Goal: Navigation & Orientation: Find specific page/section

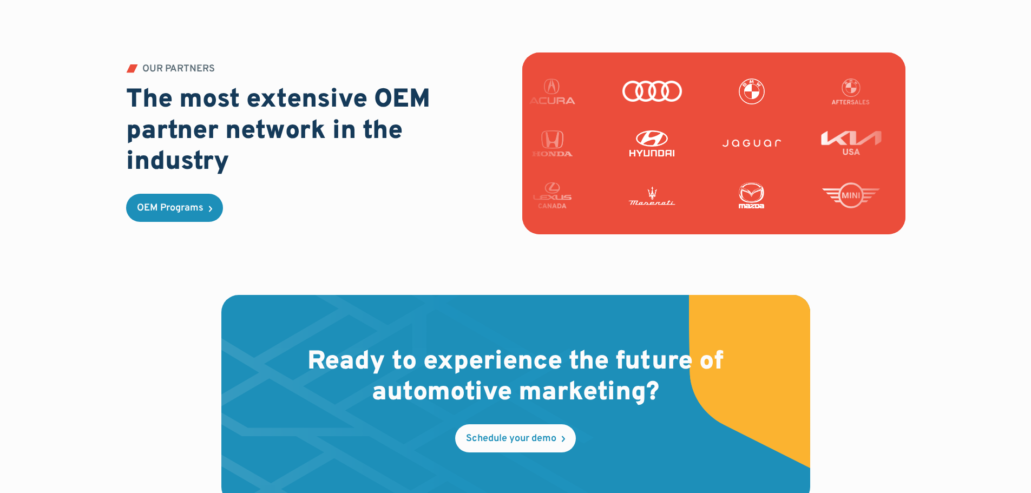
scroll to position [3209, 0]
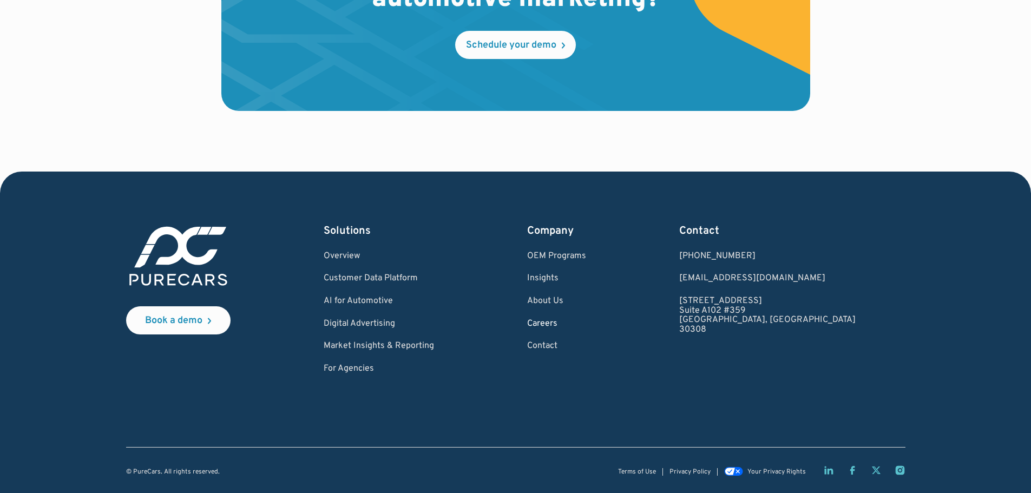
click at [586, 325] on link "Careers" at bounding box center [556, 324] width 59 height 10
click at [586, 298] on link "About Us" at bounding box center [556, 302] width 59 height 10
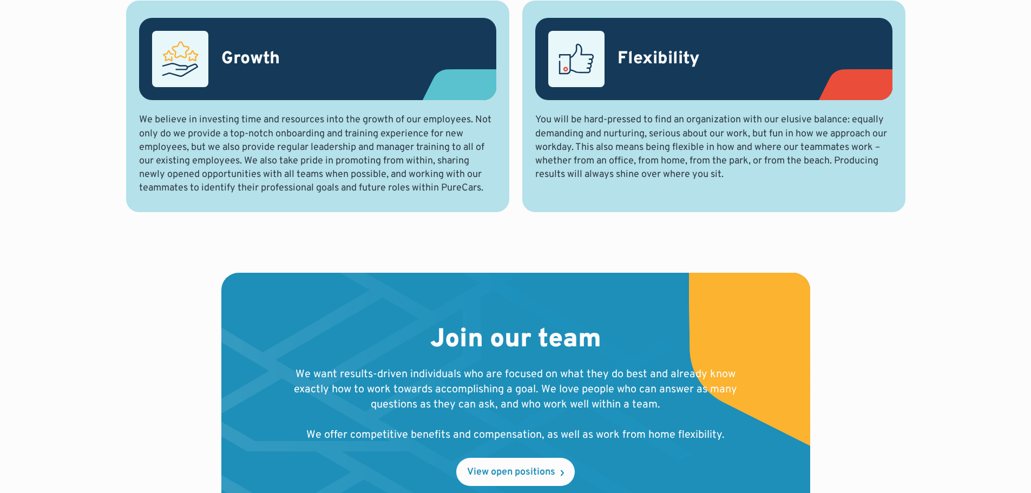
scroll to position [1029, 0]
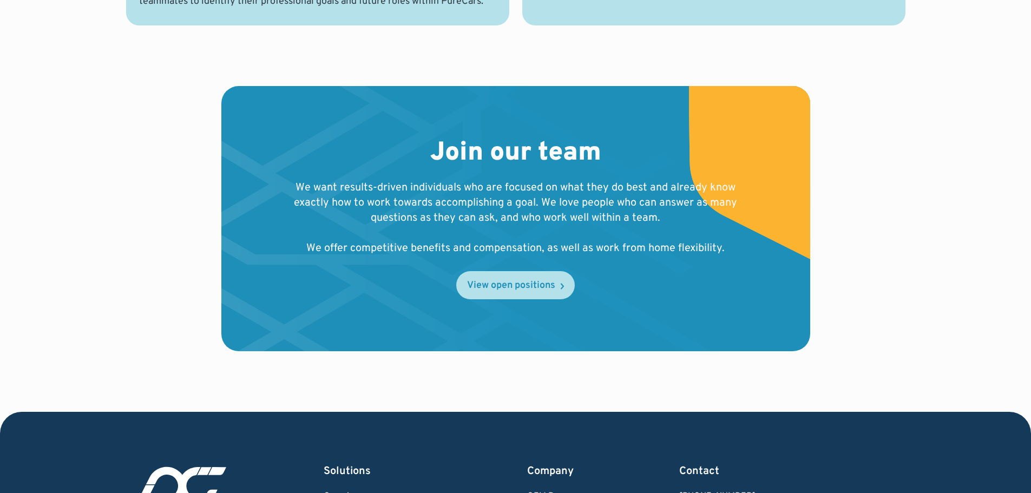
click at [521, 283] on div "View open positions" at bounding box center [511, 286] width 88 height 10
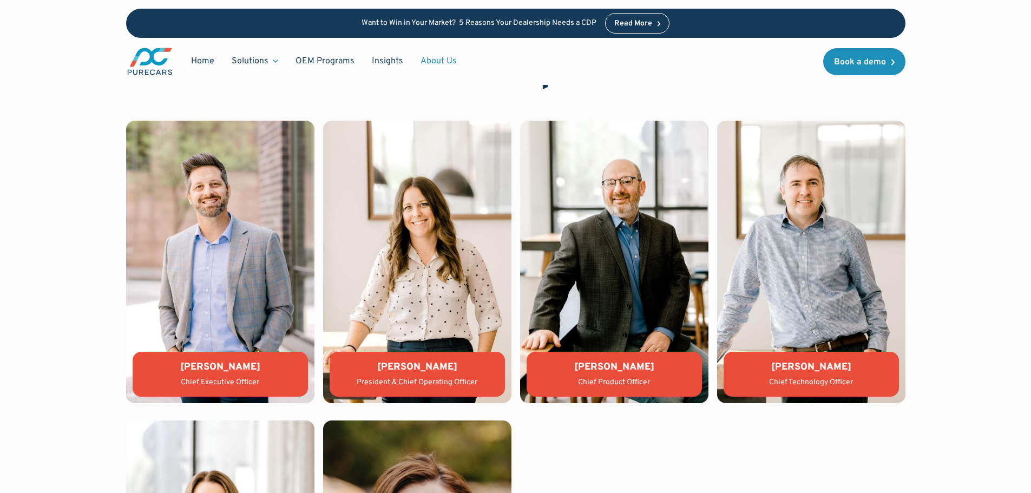
scroll to position [2328, 0]
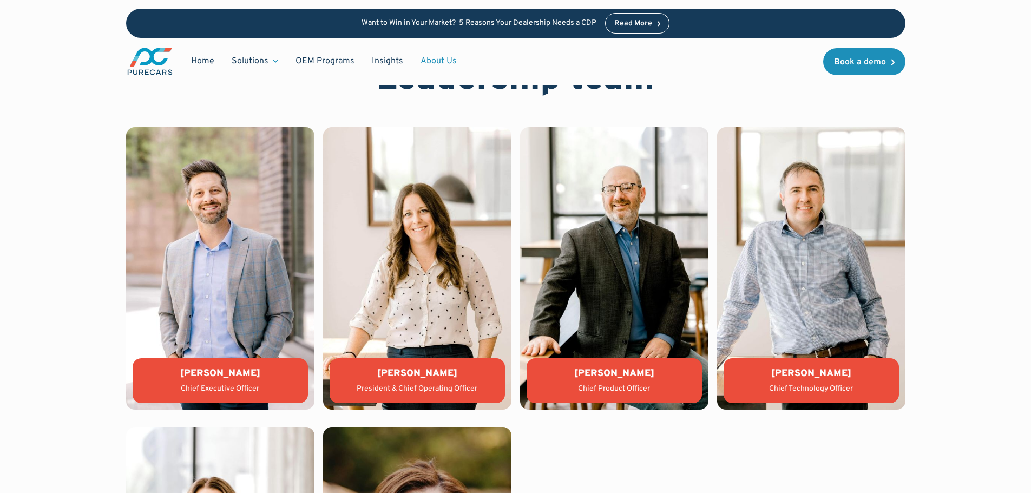
click at [218, 253] on img at bounding box center [220, 268] width 188 height 283
click at [221, 374] on div "Aaron Sheeks" at bounding box center [220, 374] width 158 height 14
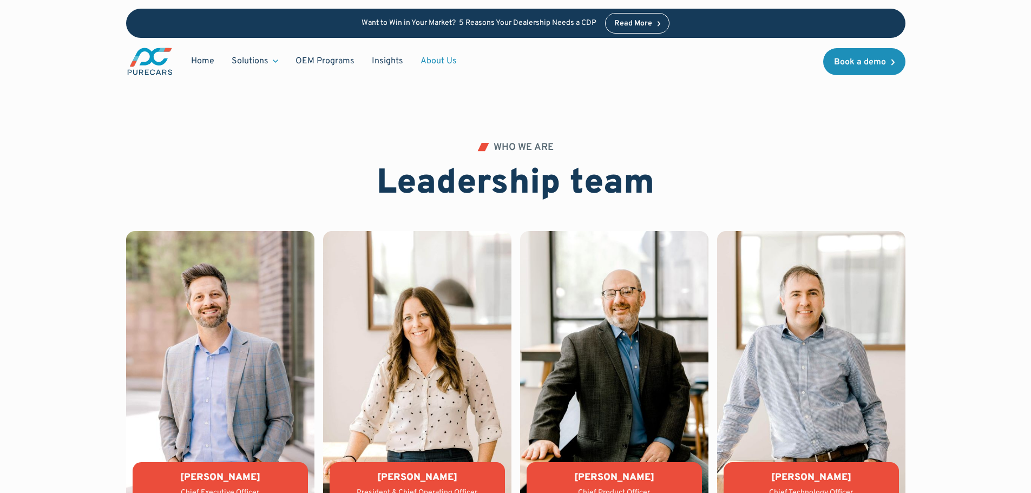
scroll to position [2220, 0]
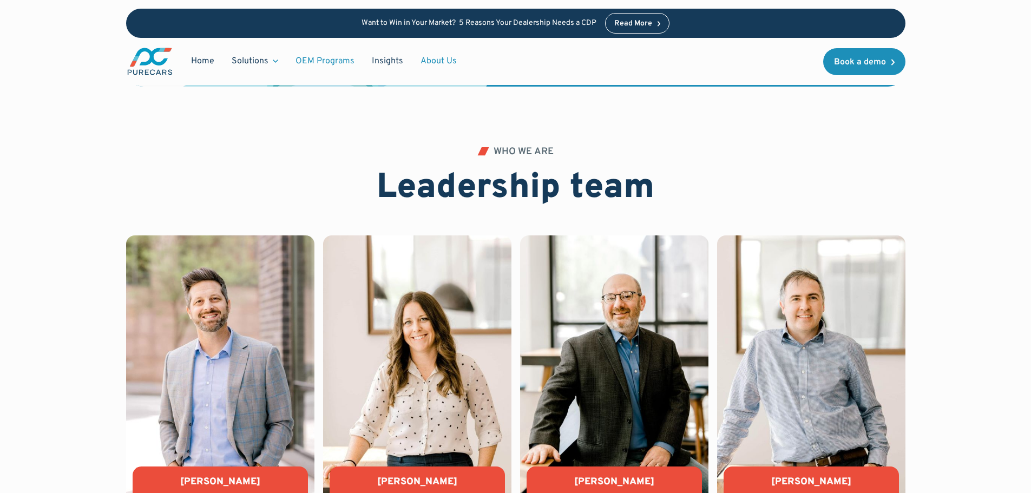
click at [334, 61] on link "OEM Programs" at bounding box center [325, 61] width 76 height 21
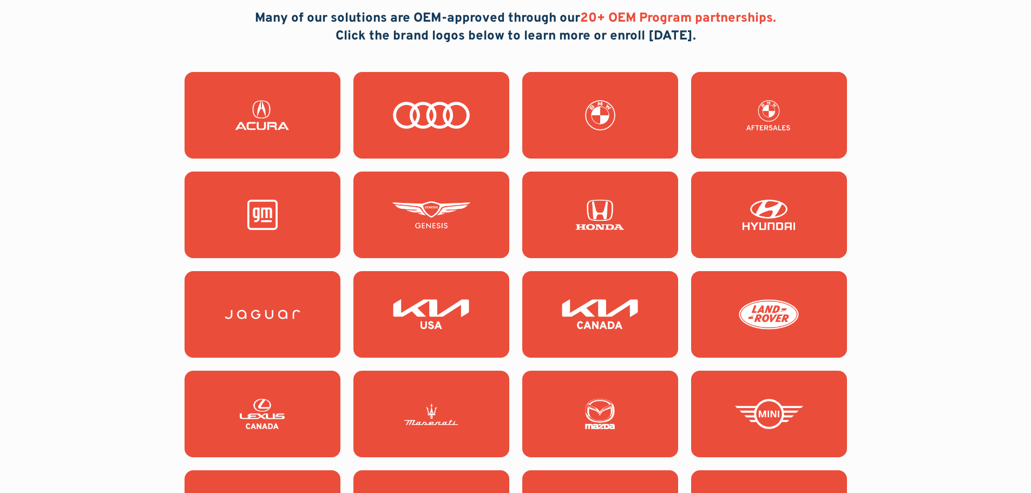
scroll to position [1029, 0]
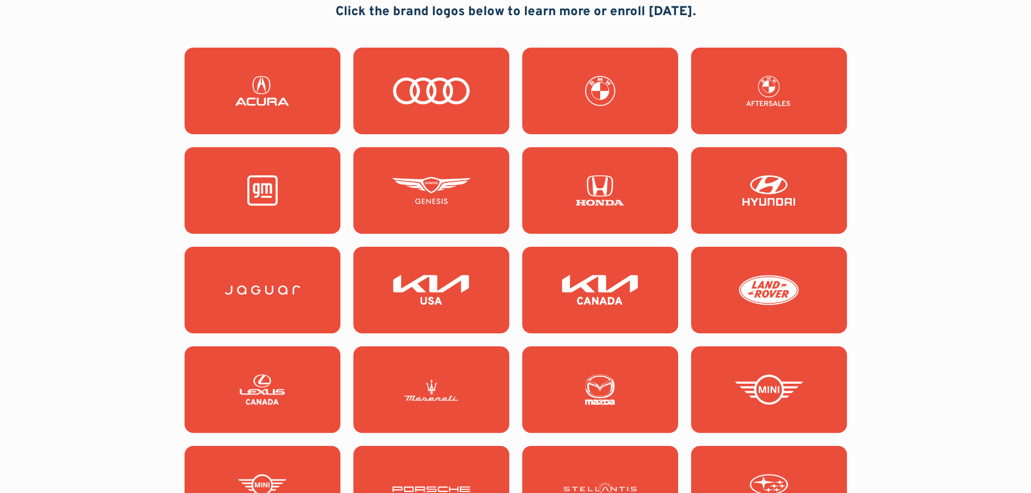
click at [238, 197] on img at bounding box center [263, 190] width 78 height 30
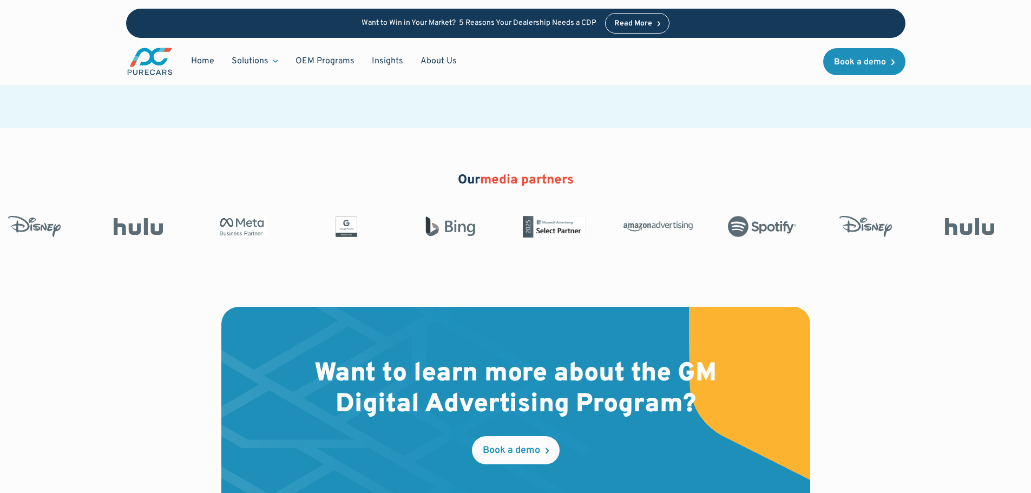
scroll to position [2003, 0]
